Goal: Contribute content: Add original content to the website for others to see

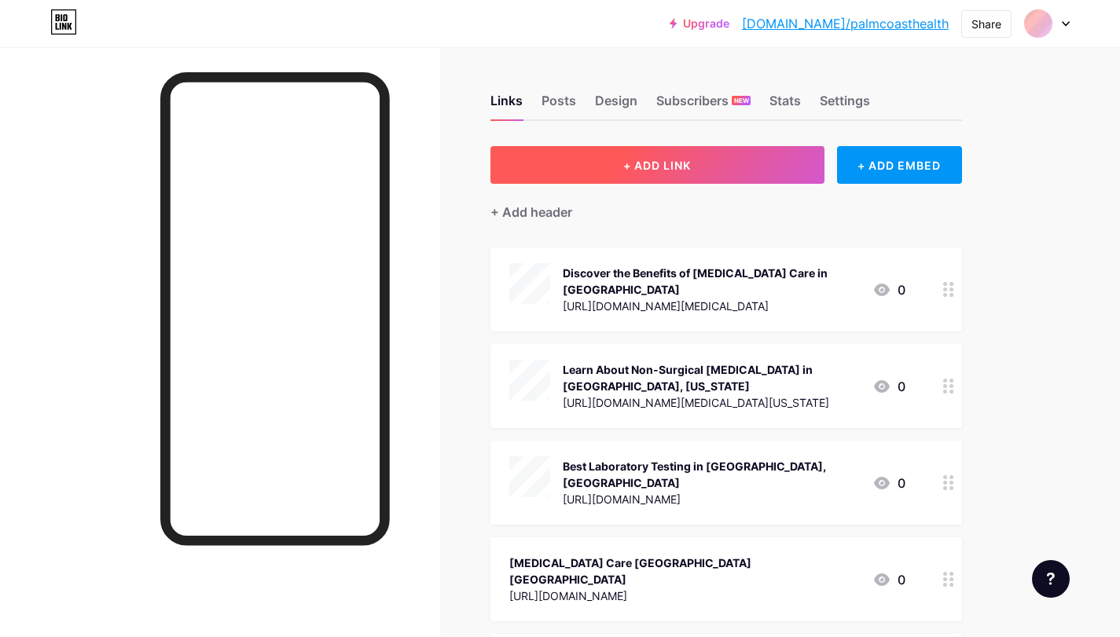
click at [678, 163] on span "+ ADD LINK" at bounding box center [657, 165] width 68 height 13
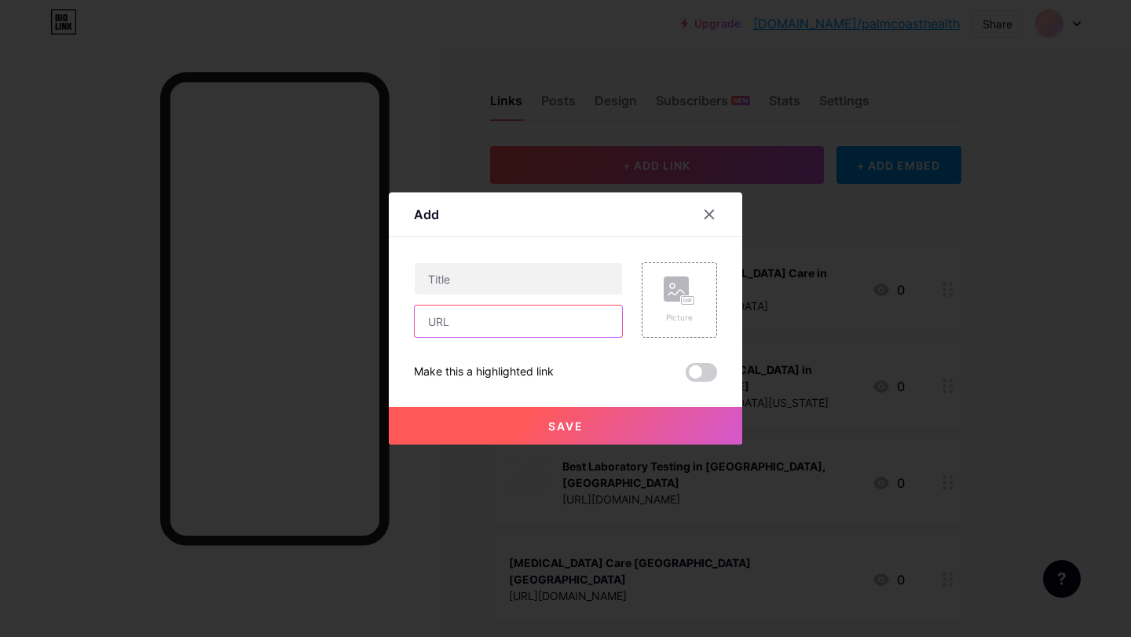
drag, startPoint x: 461, startPoint y: 317, endPoint x: 469, endPoint y: 319, distance: 8.2
click at [461, 317] on input "text" at bounding box center [518, 321] width 207 height 31
paste input "[URL][DOMAIN_NAME][MEDICAL_DATA]"
type input "[URL][DOMAIN_NAME][MEDICAL_DATA]"
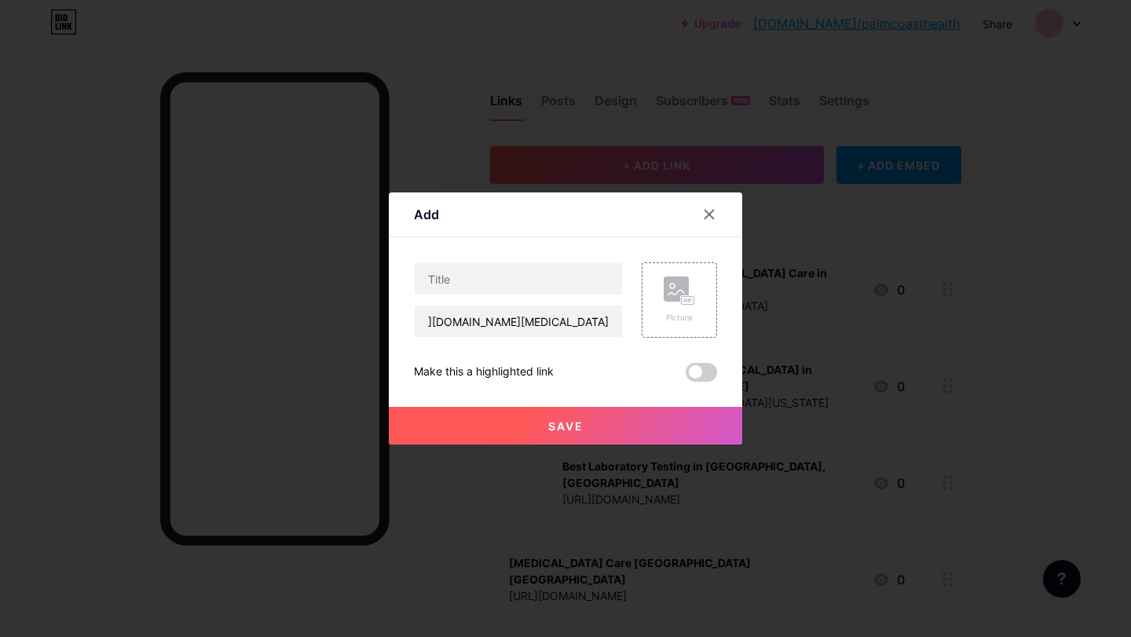
scroll to position [0, 0]
click at [453, 282] on input "text" at bounding box center [518, 278] width 207 height 31
paste input "Unlocking the Benefits: [MEDICAL_DATA] in [GEOGRAPHIC_DATA] for Lasting Relief"
type input "Unlocking the Benefits: [MEDICAL_DATA] in [GEOGRAPHIC_DATA] for Lasting Relief"
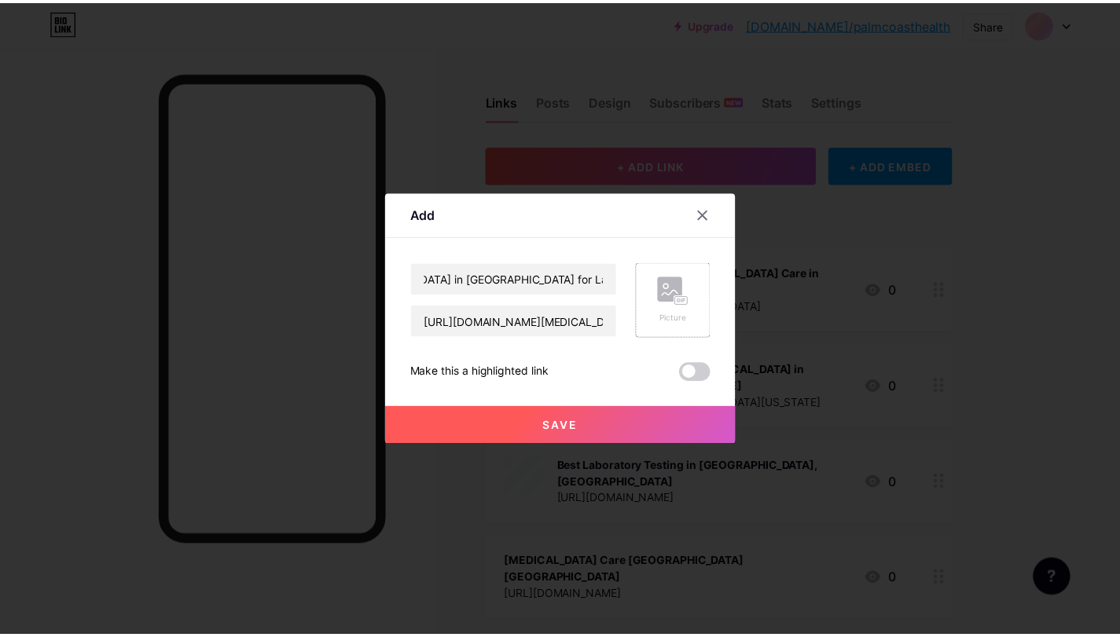
scroll to position [0, 0]
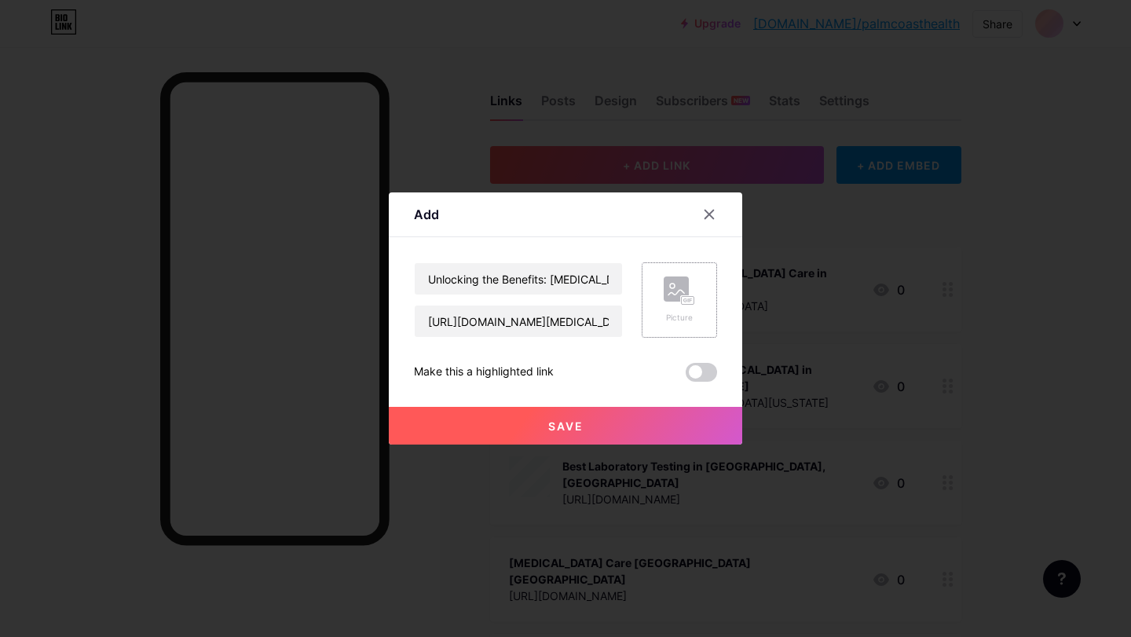
click at [680, 312] on div "Picture" at bounding box center [679, 318] width 31 height 12
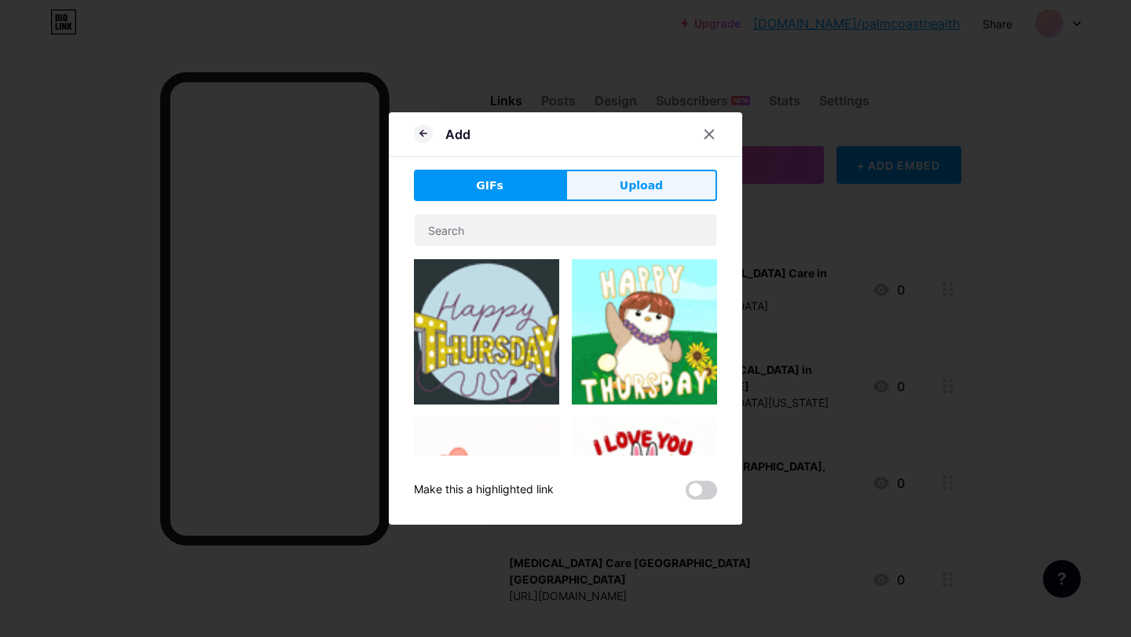
click at [641, 189] on span "Upload" at bounding box center [641, 186] width 43 height 16
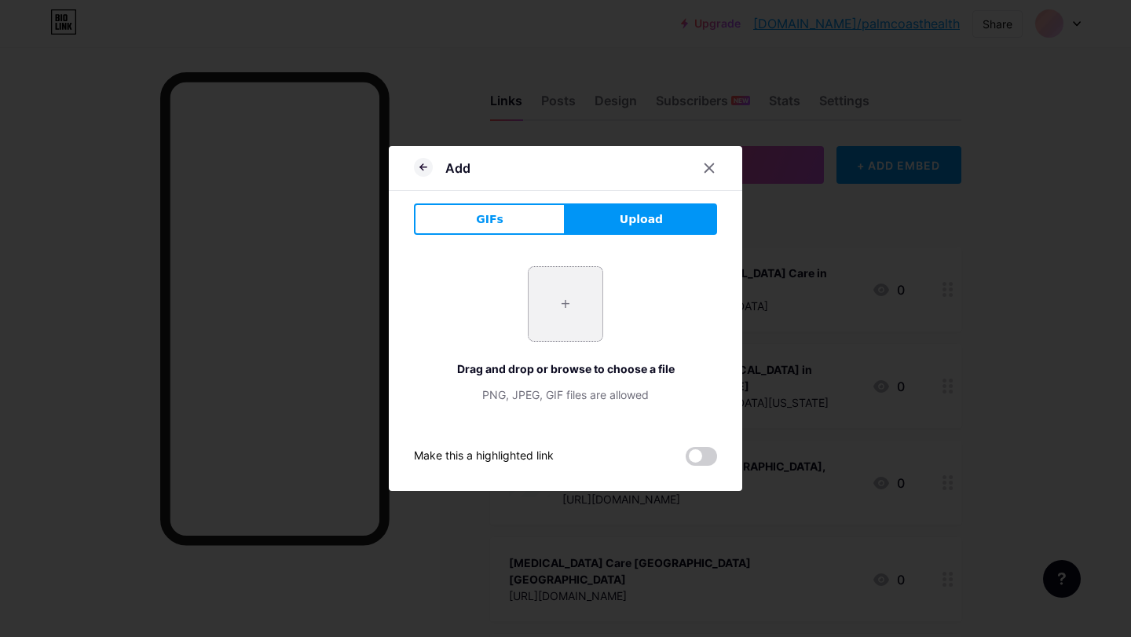
click at [581, 302] on input "file" at bounding box center [566, 304] width 74 height 74
type input "C:\fakepath\2.png"
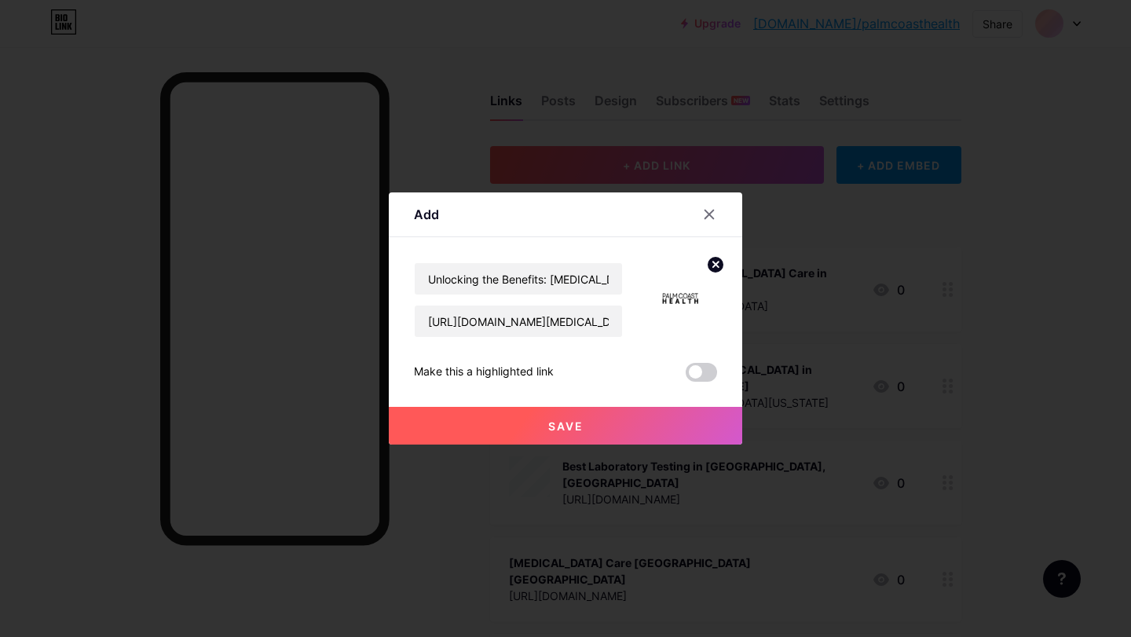
click at [565, 431] on span "Save" at bounding box center [565, 426] width 35 height 13
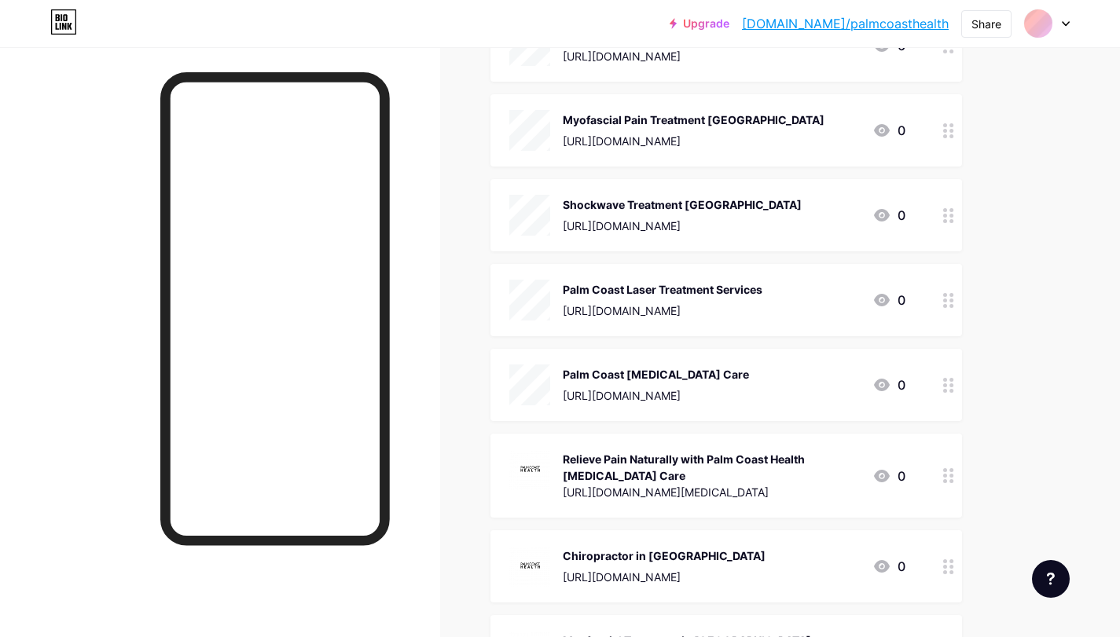
scroll to position [2005, 0]
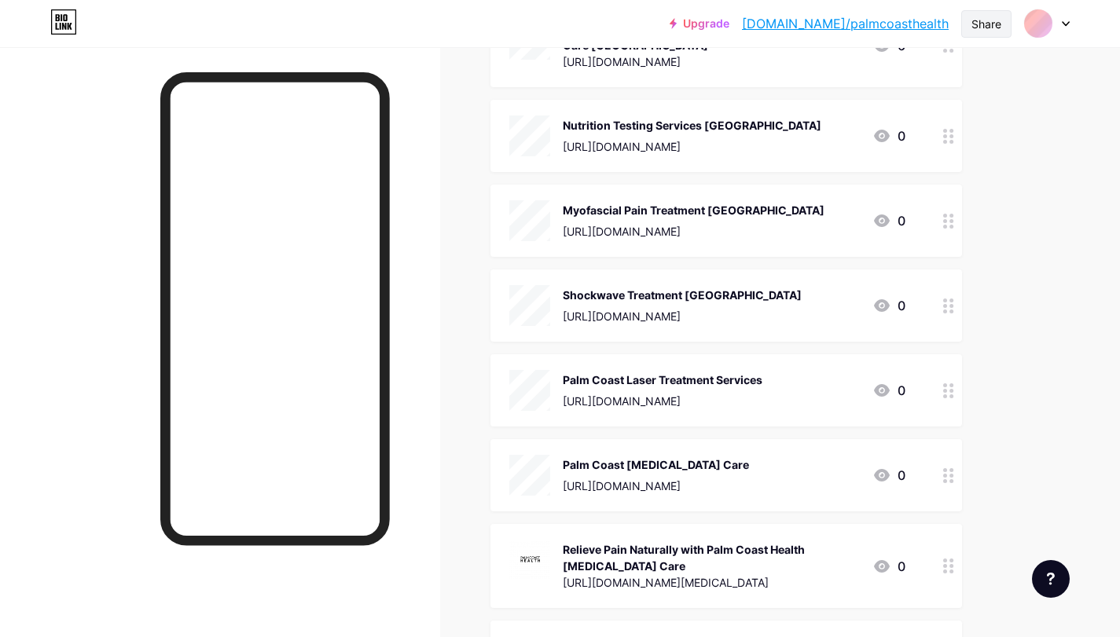
click at [997, 20] on div "Share" at bounding box center [986, 24] width 30 height 16
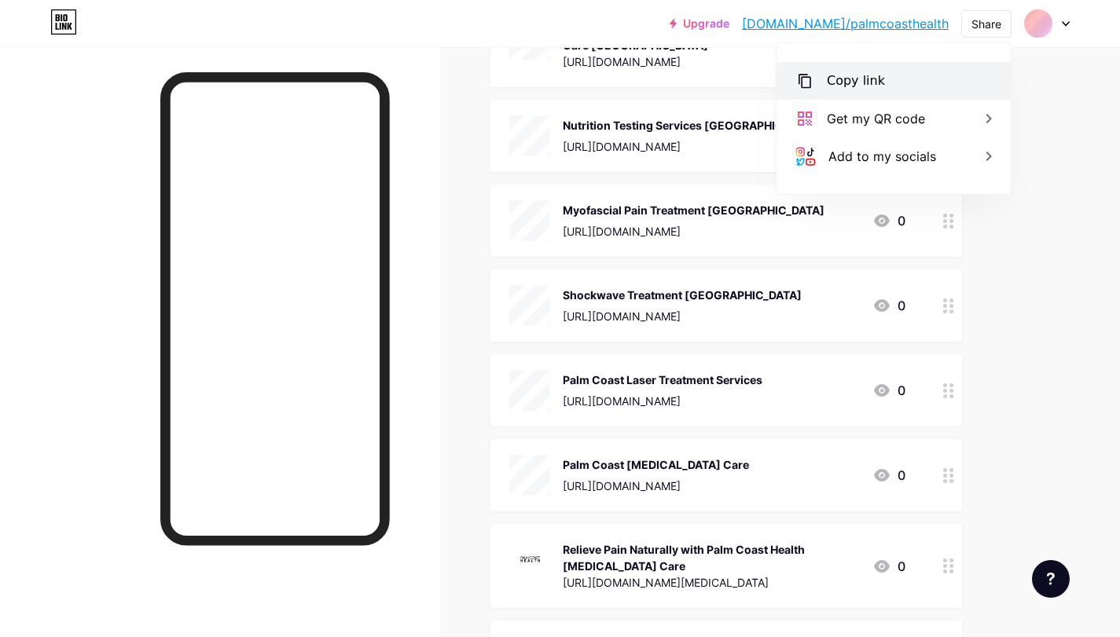
click at [921, 88] on div "Copy link" at bounding box center [893, 81] width 234 height 38
